Goal: Find specific page/section: Find specific page/section

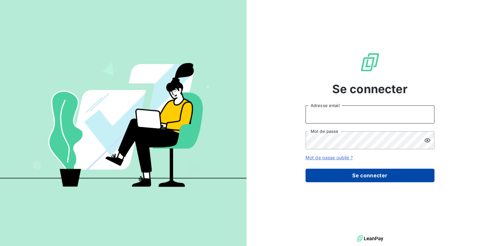
type input "a.gandolfi@soudecoup.fr"
click at [315, 174] on button "Se connecter" at bounding box center [369, 175] width 129 height 14
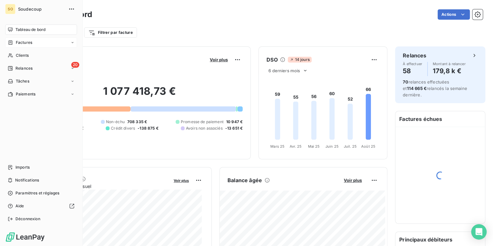
click at [24, 43] on span "Factures" at bounding box center [24, 43] width 16 height 6
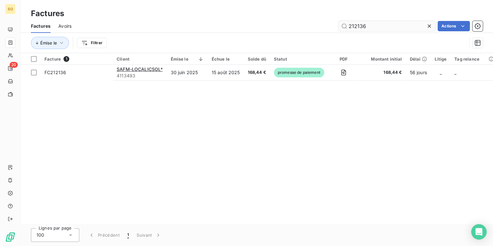
drag, startPoint x: 357, startPoint y: 24, endPoint x: 381, endPoint y: 26, distance: 23.9
click at [381, 26] on input "212136" at bounding box center [386, 26] width 97 height 10
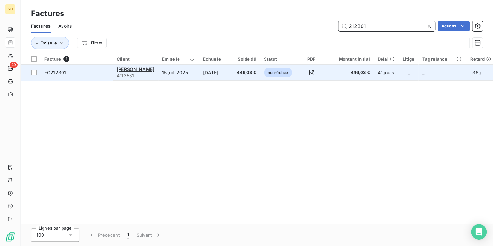
type input "212301"
click at [270, 71] on span "non-échue" at bounding box center [278, 73] width 28 height 10
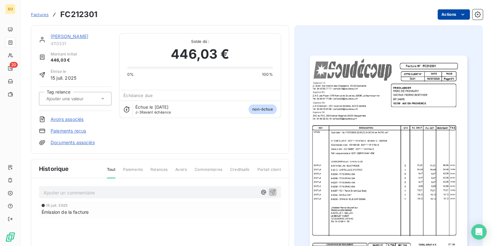
click at [434, 16] on html "SO 20 Factures FC212301 Actions [PERSON_NAME] 4113531 Montant initial 446,03 € …" at bounding box center [246, 123] width 493 height 246
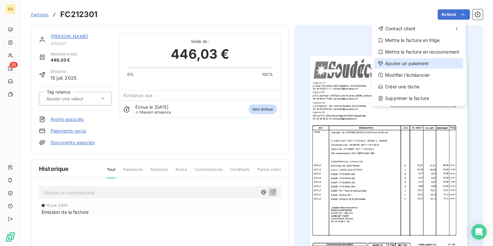
click at [404, 63] on div "Ajouter un paiement" at bounding box center [418, 63] width 89 height 10
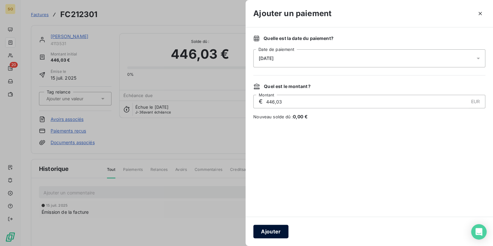
click at [269, 230] on button "Ajouter" at bounding box center [270, 231] width 35 height 14
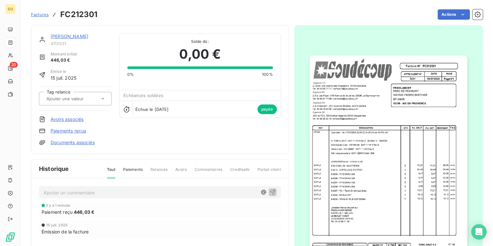
click at [40, 15] on span "Factures" at bounding box center [40, 14] width 18 height 5
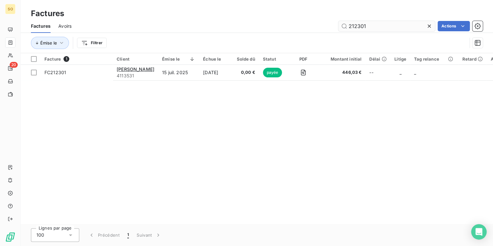
drag, startPoint x: 356, startPoint y: 26, endPoint x: 410, endPoint y: 23, distance: 54.2
click at [410, 23] on input "212301" at bounding box center [386, 26] width 97 height 10
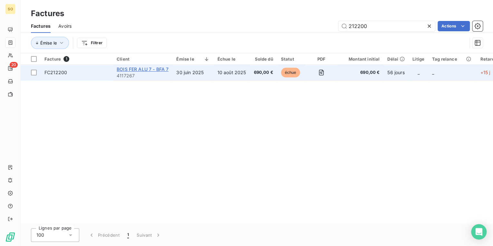
type input "212200"
click at [143, 68] on span "BOIS FER ALU 7 - BFA 7" at bounding box center [143, 68] width 52 height 5
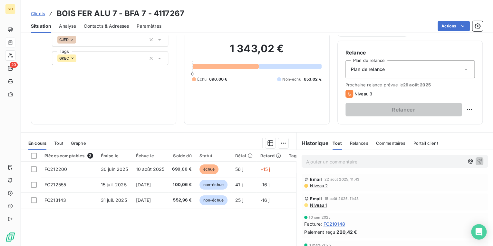
scroll to position [52, 0]
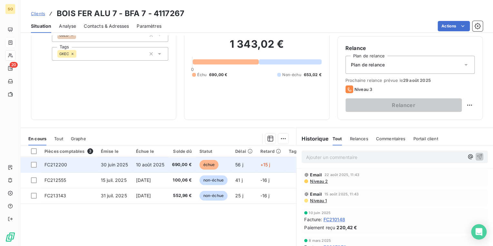
click at [209, 165] on span "échue" at bounding box center [208, 165] width 19 height 10
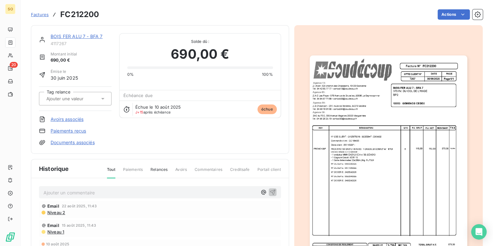
click at [365, 145] on img "button" at bounding box center [387, 166] width 157 height 223
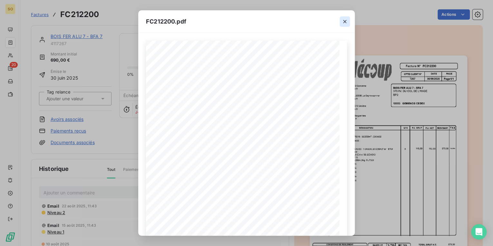
click at [348, 21] on button "button" at bounding box center [344, 21] width 10 height 10
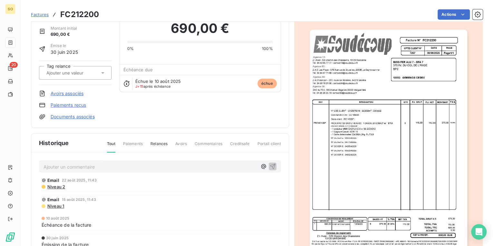
scroll to position [26, 0]
click at [37, 15] on span "Factures" at bounding box center [40, 14] width 18 height 5
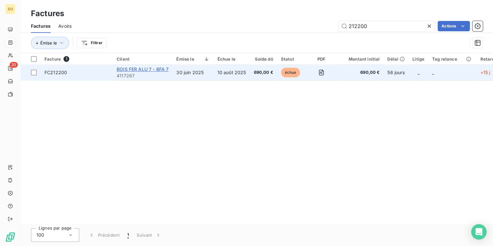
click at [148, 70] on span "BOIS FER ALU 7 - BFA 7" at bounding box center [143, 68] width 52 height 5
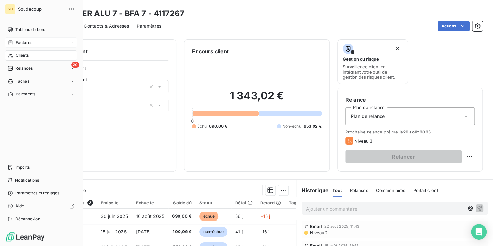
click at [25, 54] on span "Clients" at bounding box center [22, 55] width 13 height 6
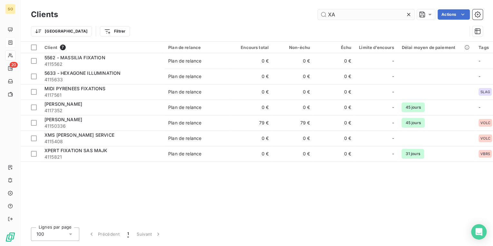
type input "X"
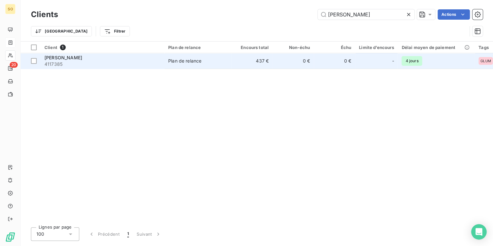
type input "[PERSON_NAME]"
click at [204, 60] on span "Plan de relance" at bounding box center [197, 61] width 59 height 6
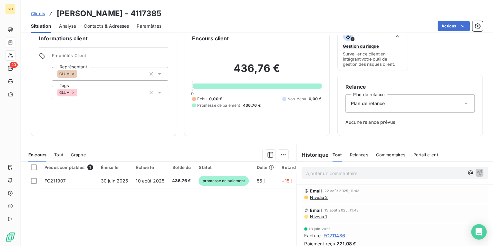
scroll to position [26, 0]
